Goal: Information Seeking & Learning: Learn about a topic

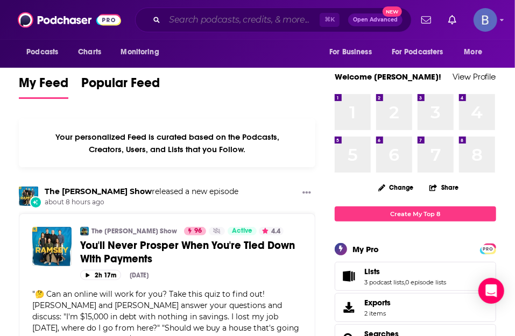
click at [198, 20] on input "Search podcasts, credits, & more..." at bounding box center [242, 19] width 155 height 17
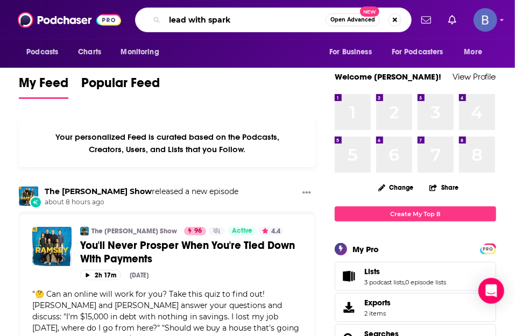
type input "lead with spark"
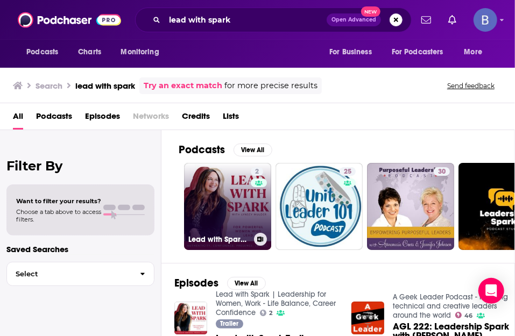
click at [236, 210] on link "2 Lead with Spark | Leadership for Women, Work - Life Balance, Career Confidence" at bounding box center [227, 206] width 87 height 87
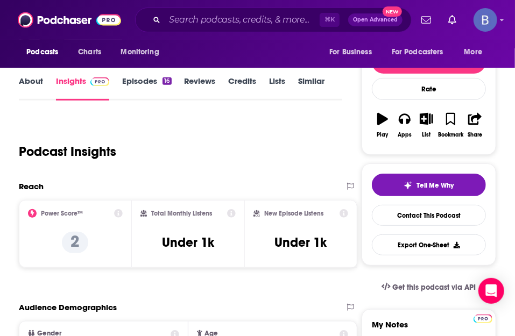
scroll to position [117, 0]
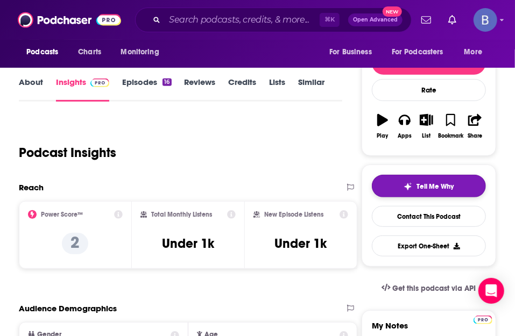
click at [445, 187] on span "Tell Me Why" at bounding box center [435, 186] width 37 height 9
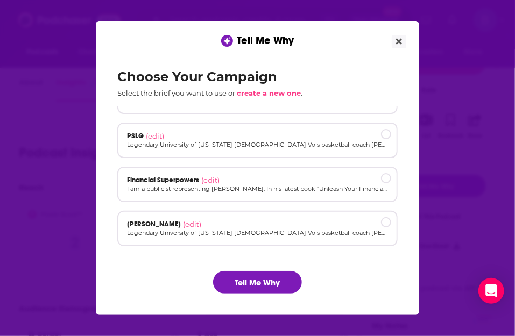
scroll to position [119, 0]
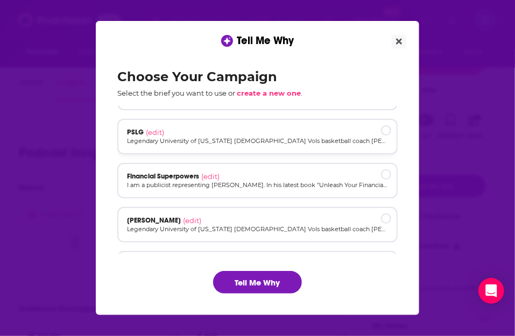
click at [292, 133] on div "PSLG (edit)" at bounding box center [257, 132] width 261 height 9
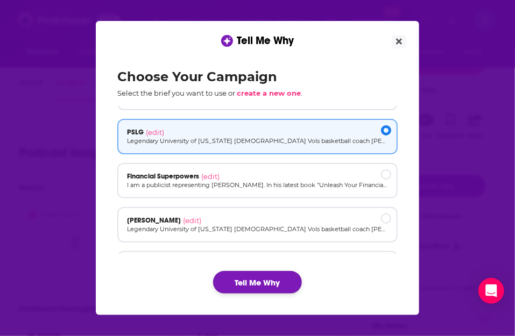
click at [268, 282] on button "Tell Me Why" at bounding box center [257, 282] width 89 height 23
